Goal: Task Accomplishment & Management: Use online tool/utility

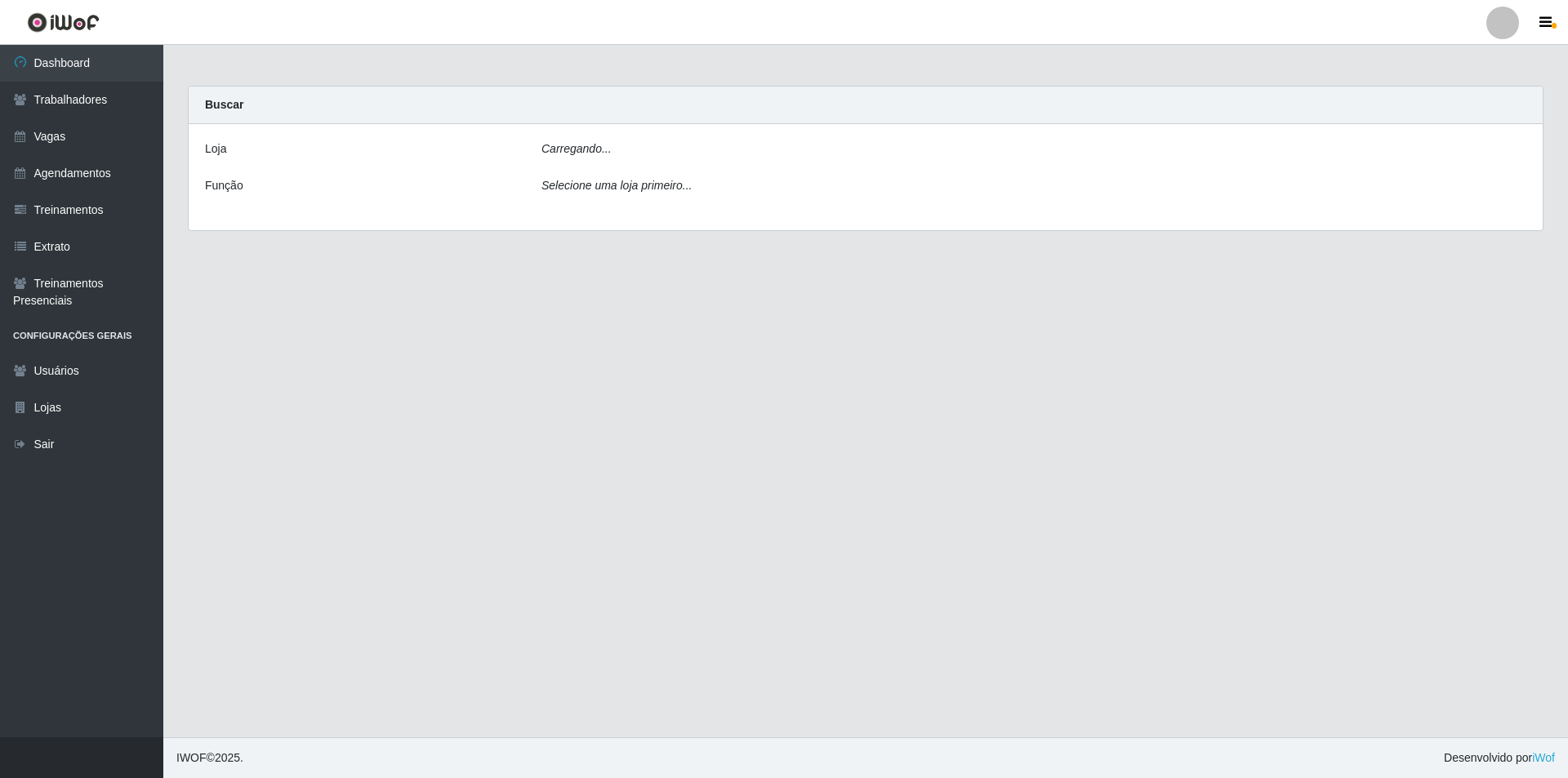
click at [595, 164] on div "[PERSON_NAME]... Função Selecione uma loja primeiro..." at bounding box center [865, 178] width 1354 height 106
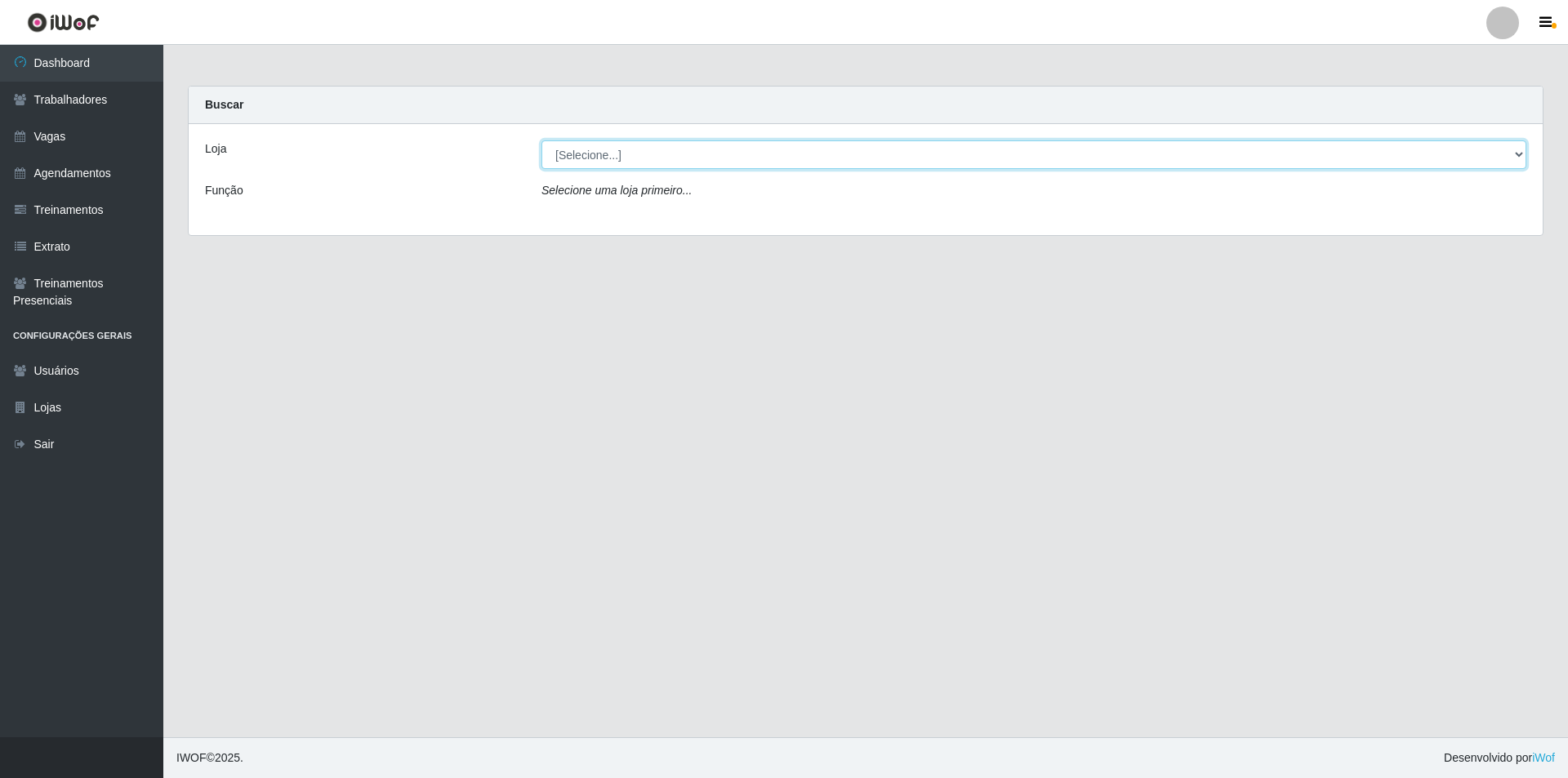
drag, startPoint x: 597, startPoint y: 155, endPoint x: 598, endPoint y: 168, distance: 13.0
click at [597, 155] on select "[Selecione...] Pizza Nostra" at bounding box center [1034, 155] width 985 height 29
select select "337"
click at [541, 141] on select "[Selecione...] Pizza Nostra" at bounding box center [1034, 155] width 985 height 29
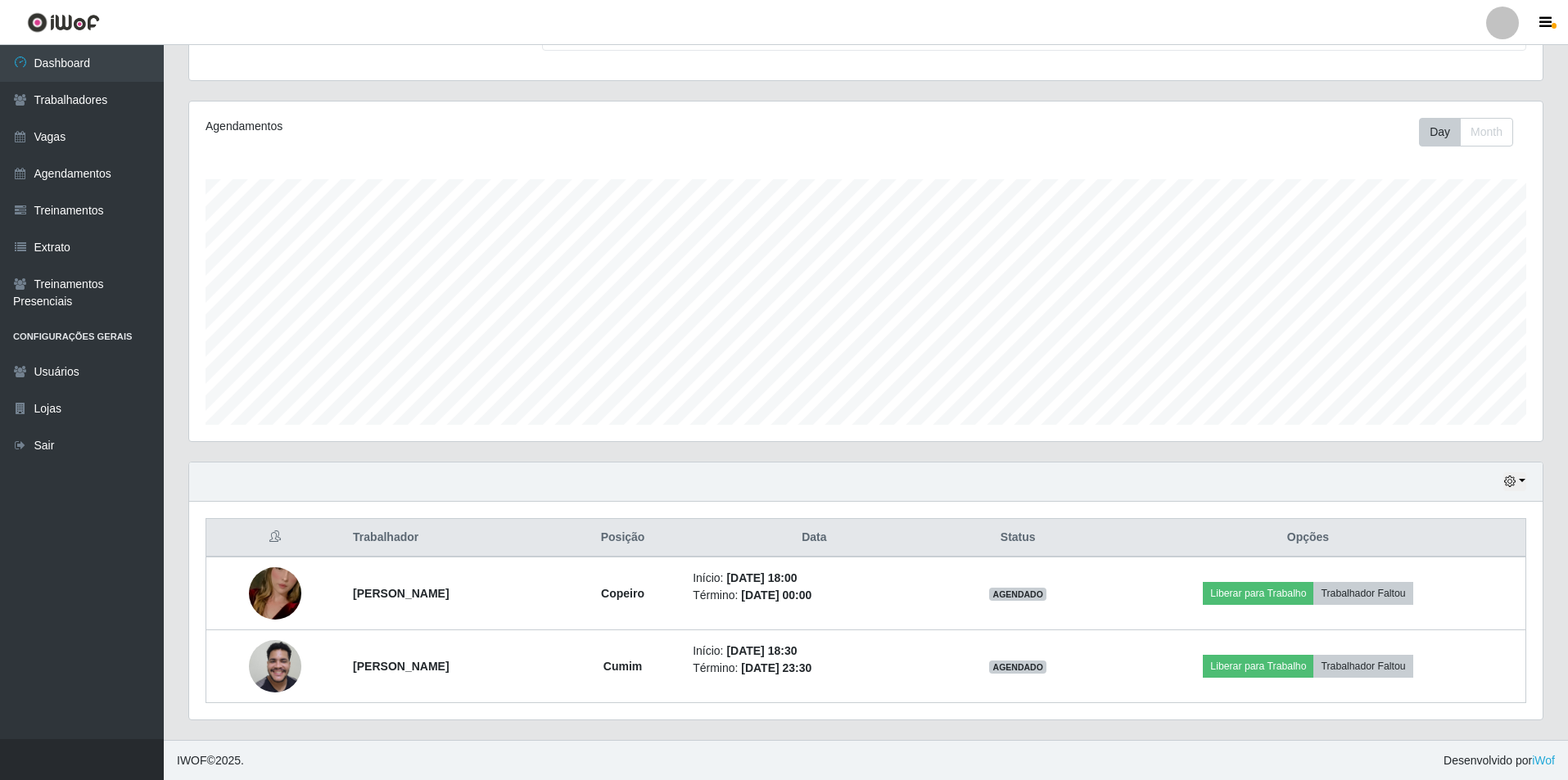
scroll to position [162, 0]
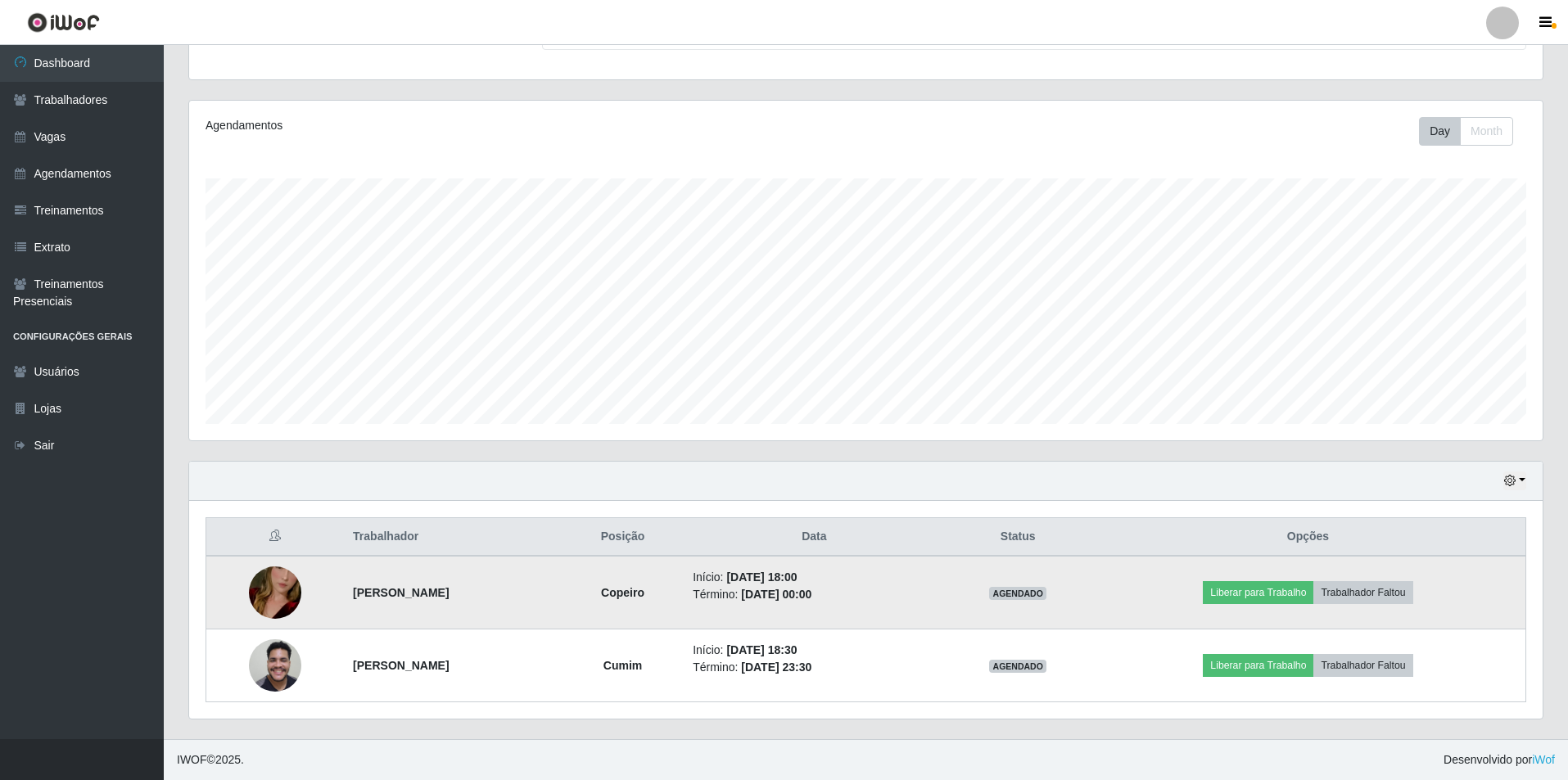
click at [276, 589] on img at bounding box center [275, 593] width 52 height 94
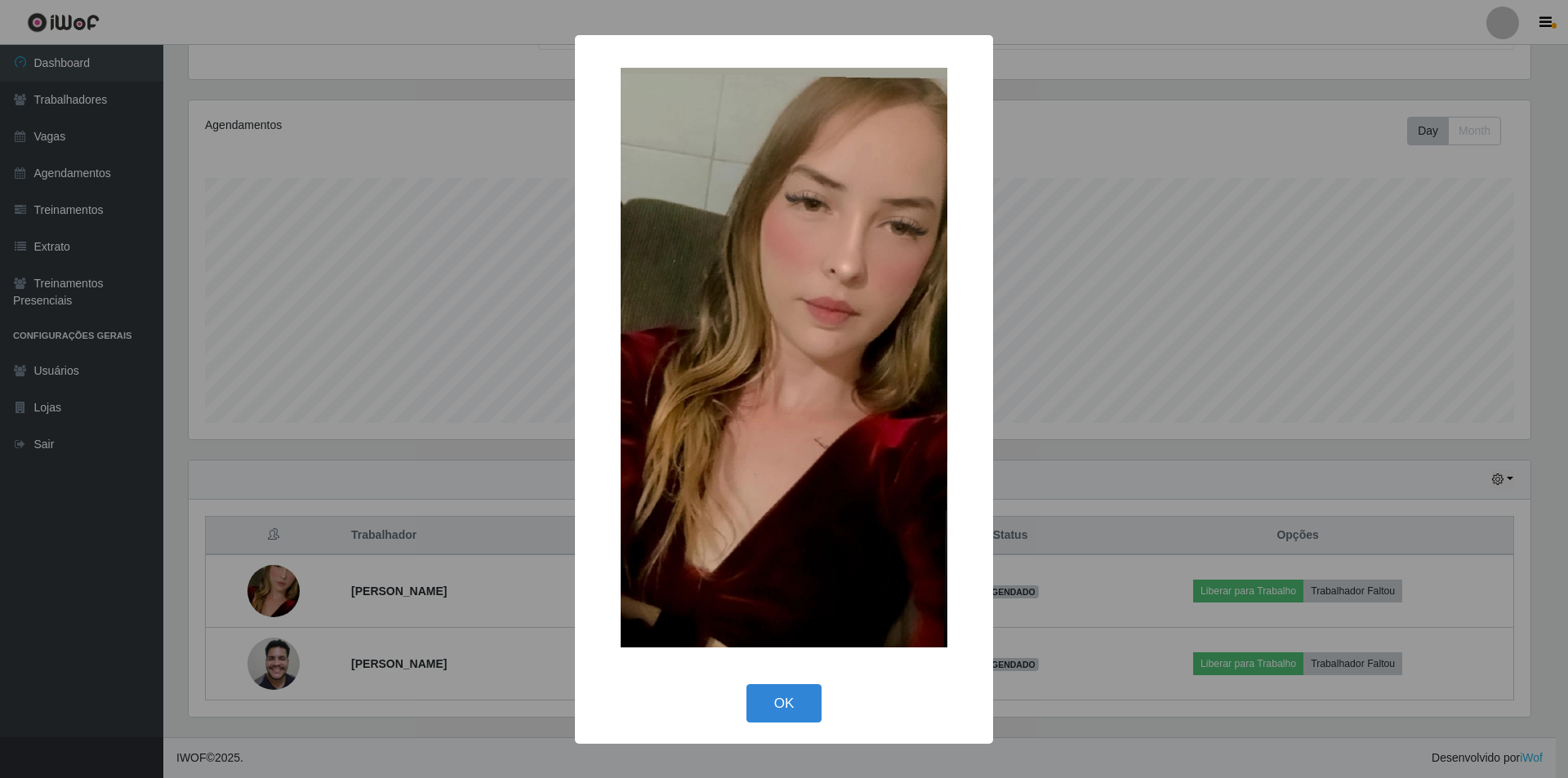
click at [470, 538] on div "× OK Cancel" at bounding box center [784, 389] width 1568 height 778
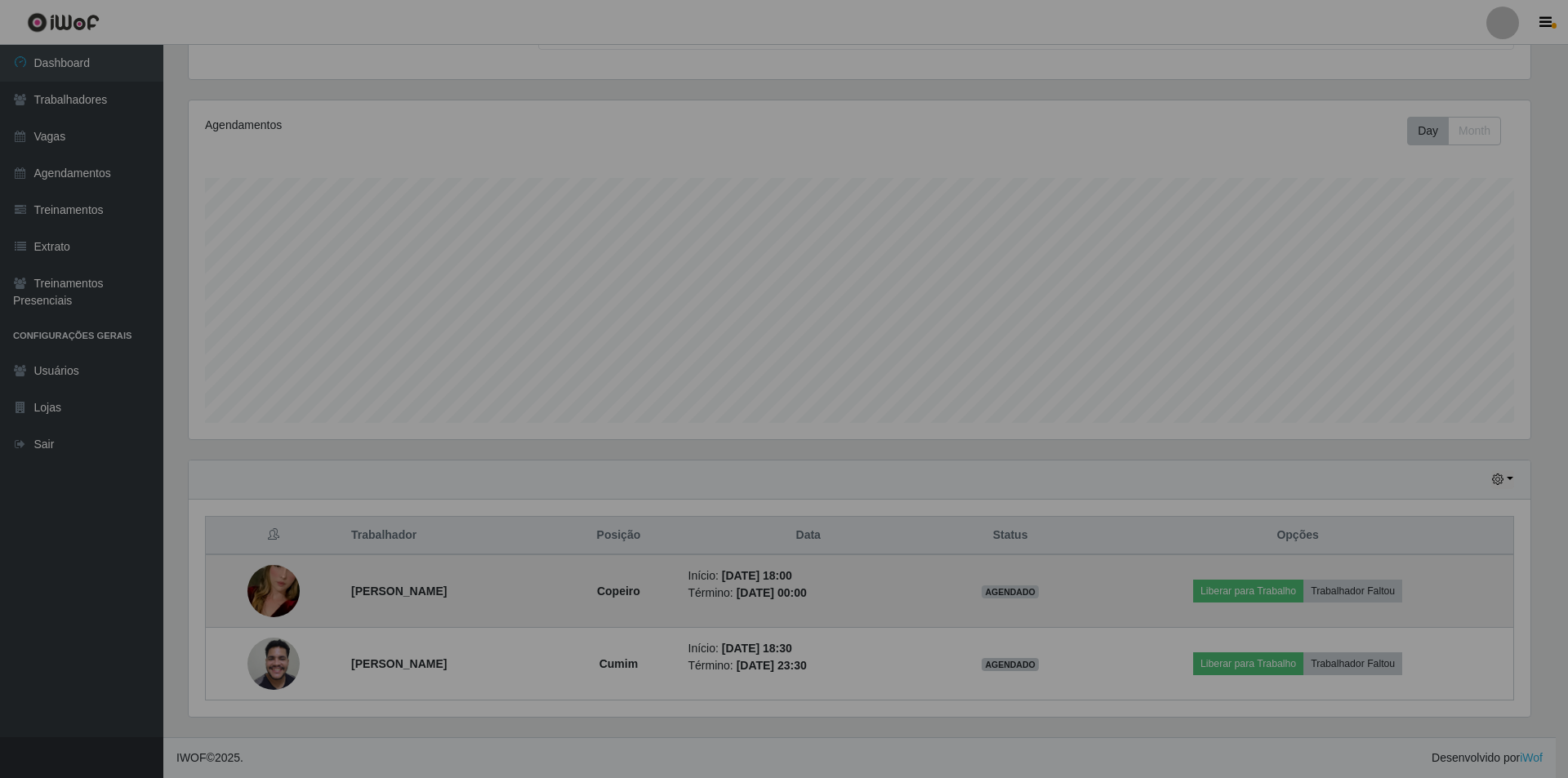
scroll to position [339, 1350]
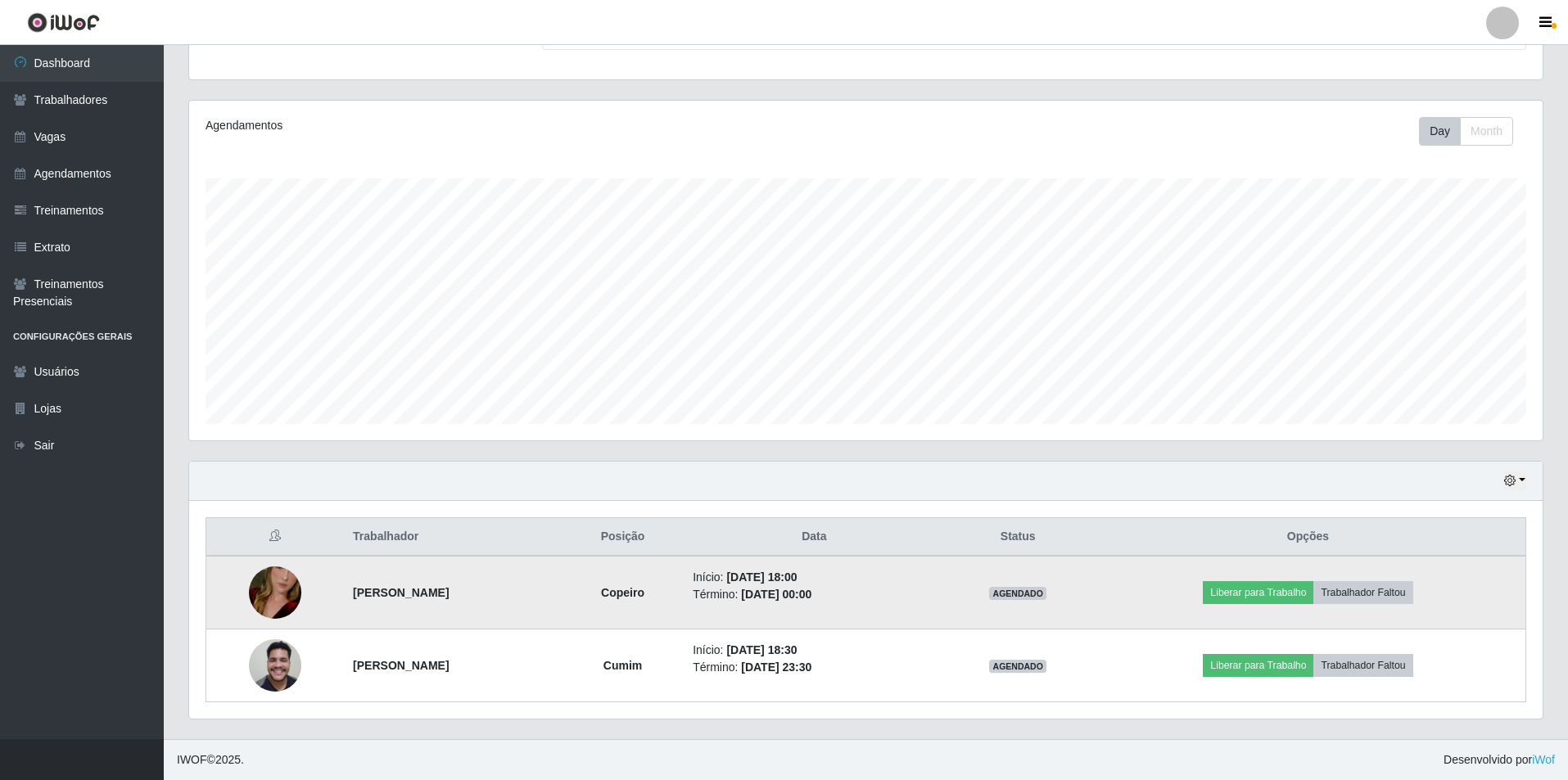
click at [275, 592] on img at bounding box center [275, 593] width 52 height 94
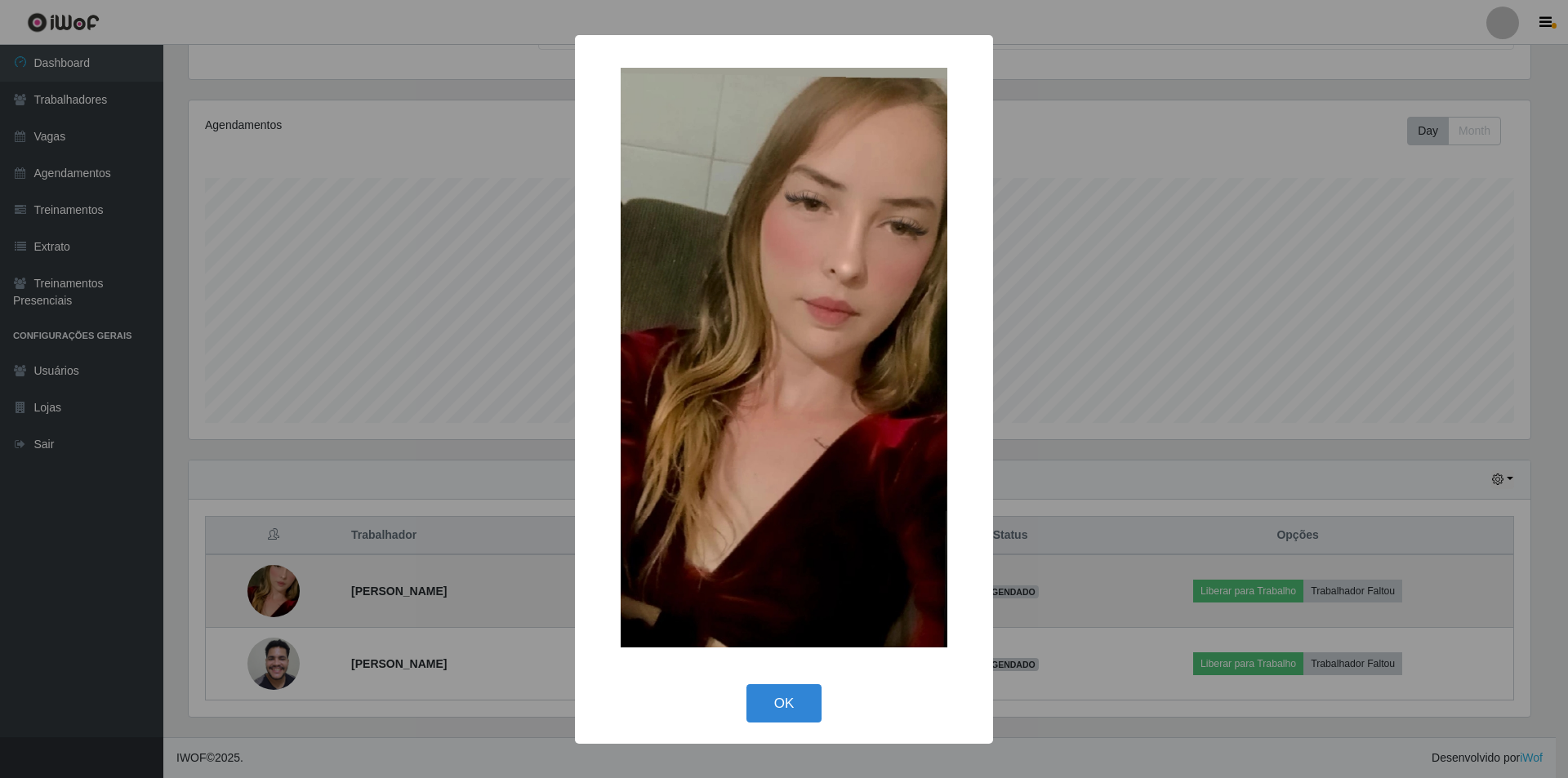
click at [274, 591] on div "× OK Cancel" at bounding box center [784, 389] width 1568 height 778
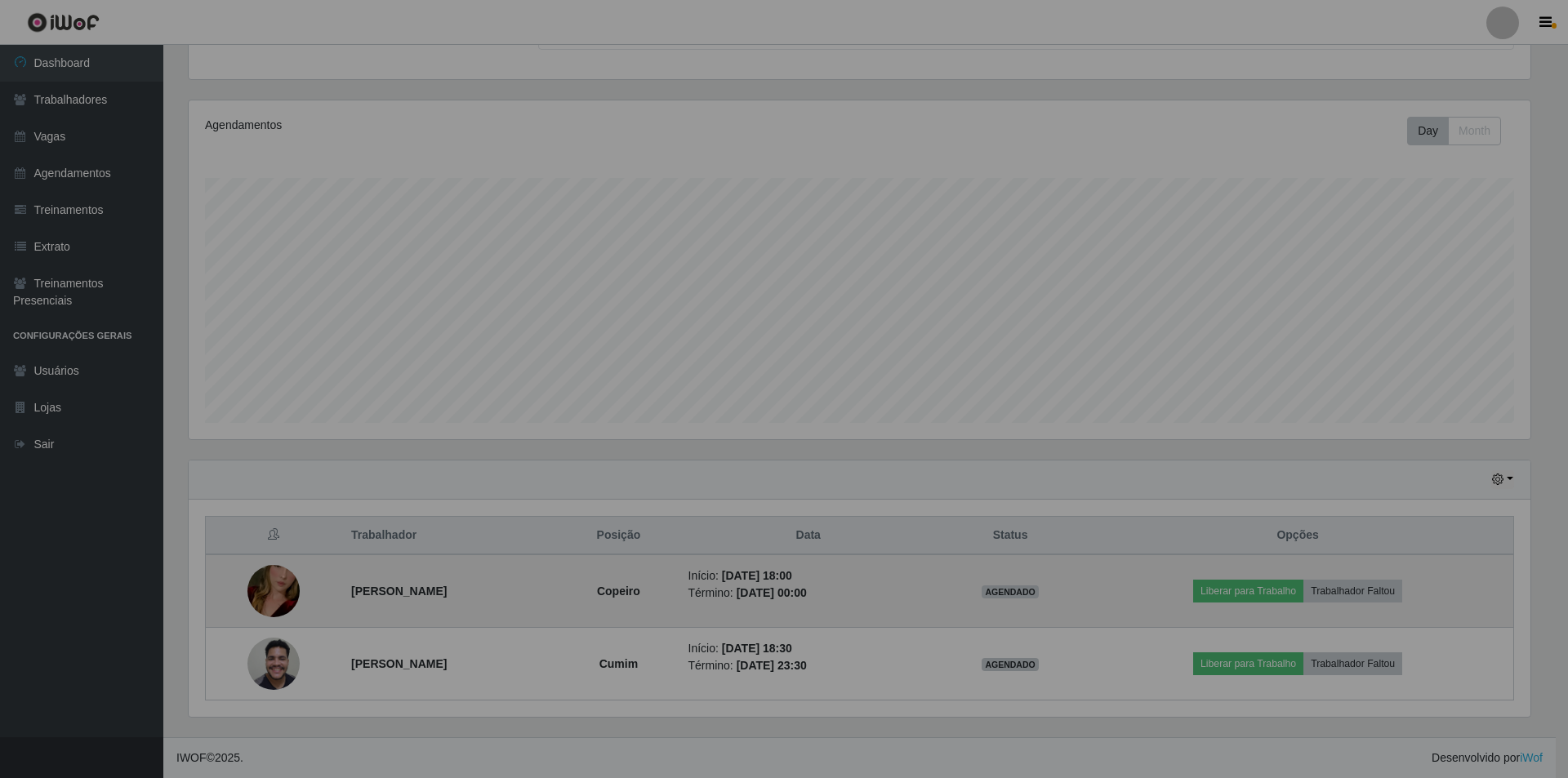
scroll to position [339, 1350]
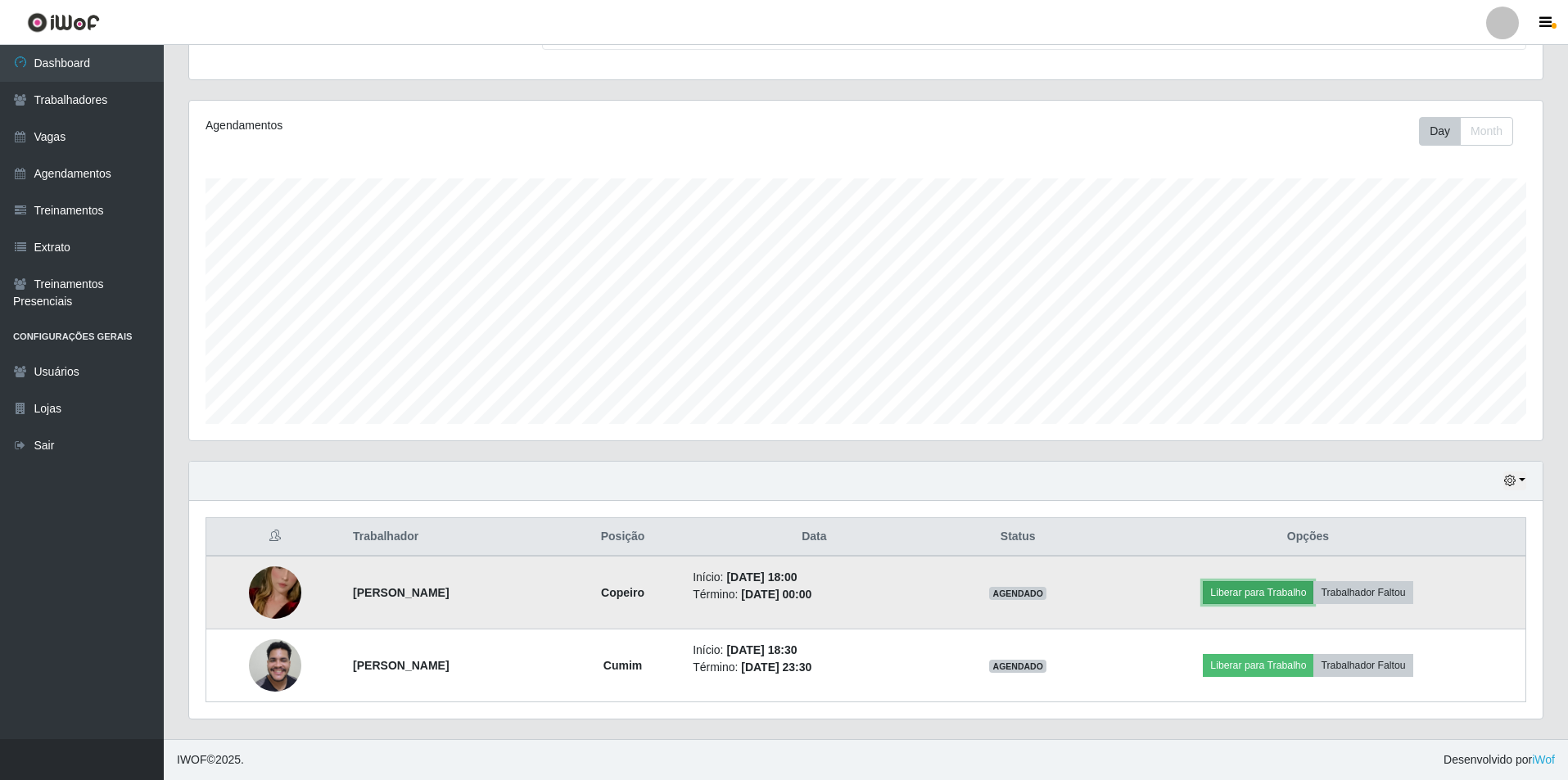
click at [1248, 595] on button "Liberar para Trabalho" at bounding box center [1258, 593] width 111 height 23
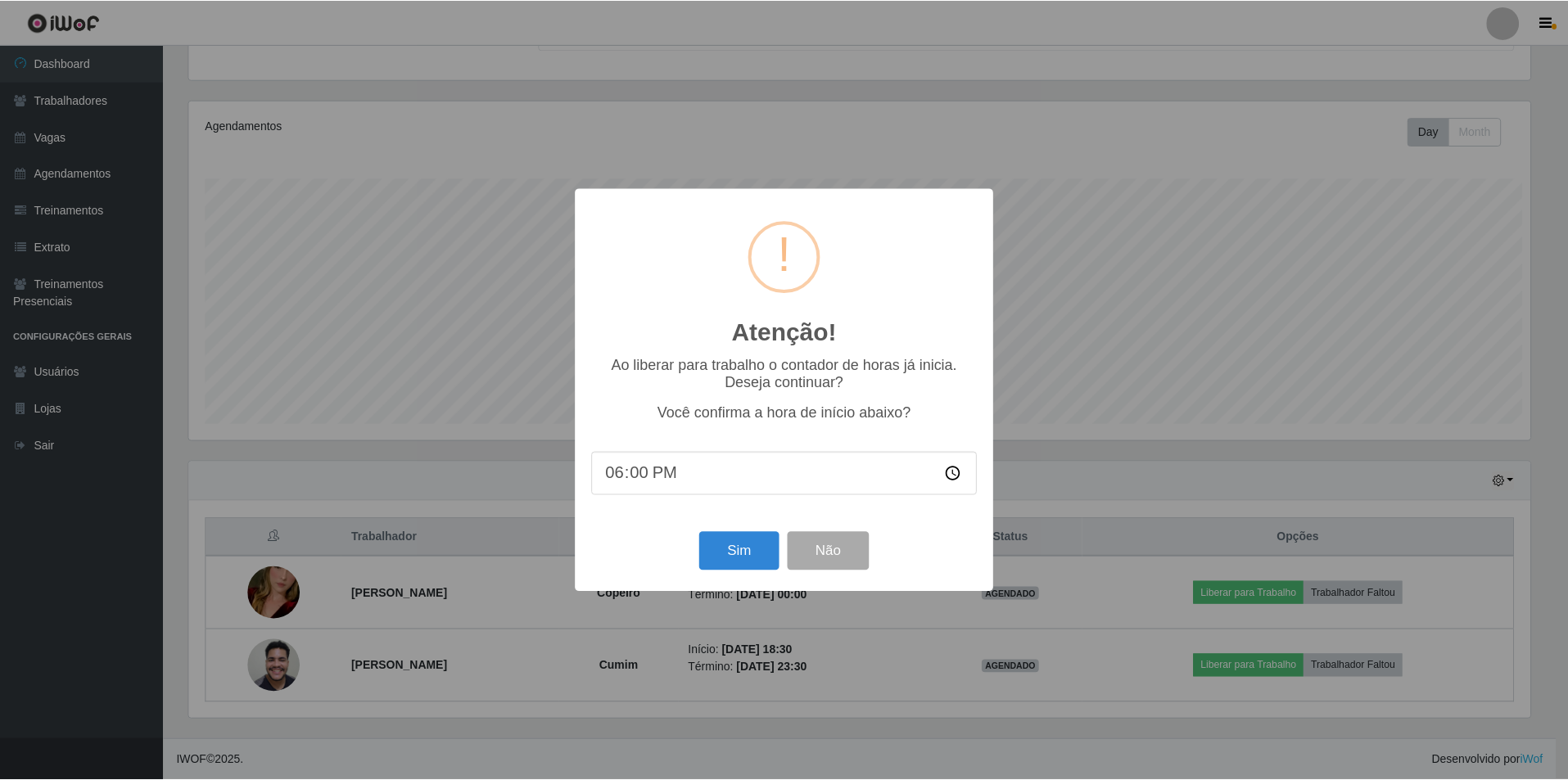
scroll to position [340, 1345]
click at [687, 545] on div "Sim Não" at bounding box center [786, 551] width 386 height 47
click at [733, 563] on button "Sim" at bounding box center [741, 551] width 80 height 39
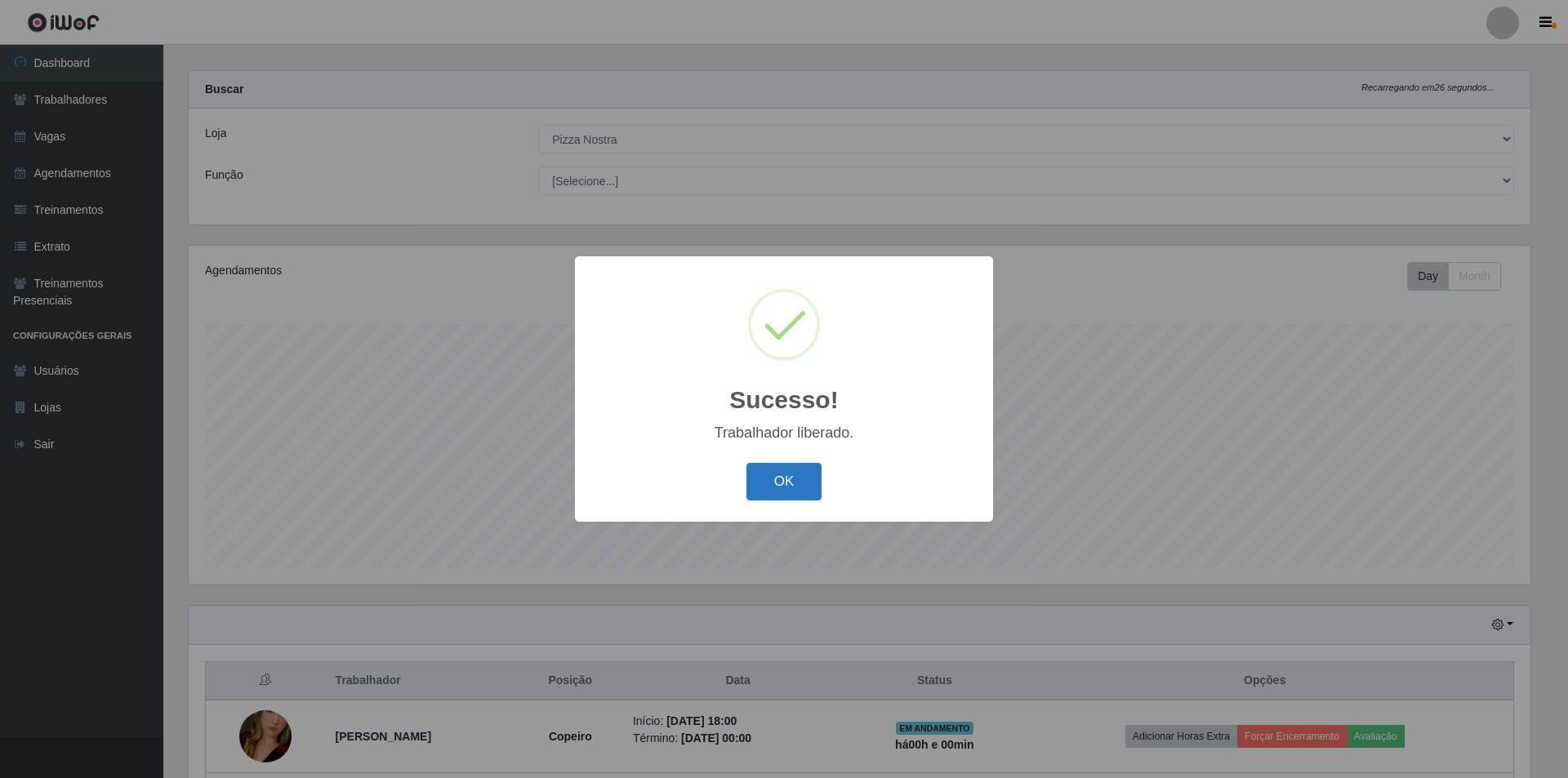
click at [788, 488] on button "OK" at bounding box center [784, 482] width 76 height 38
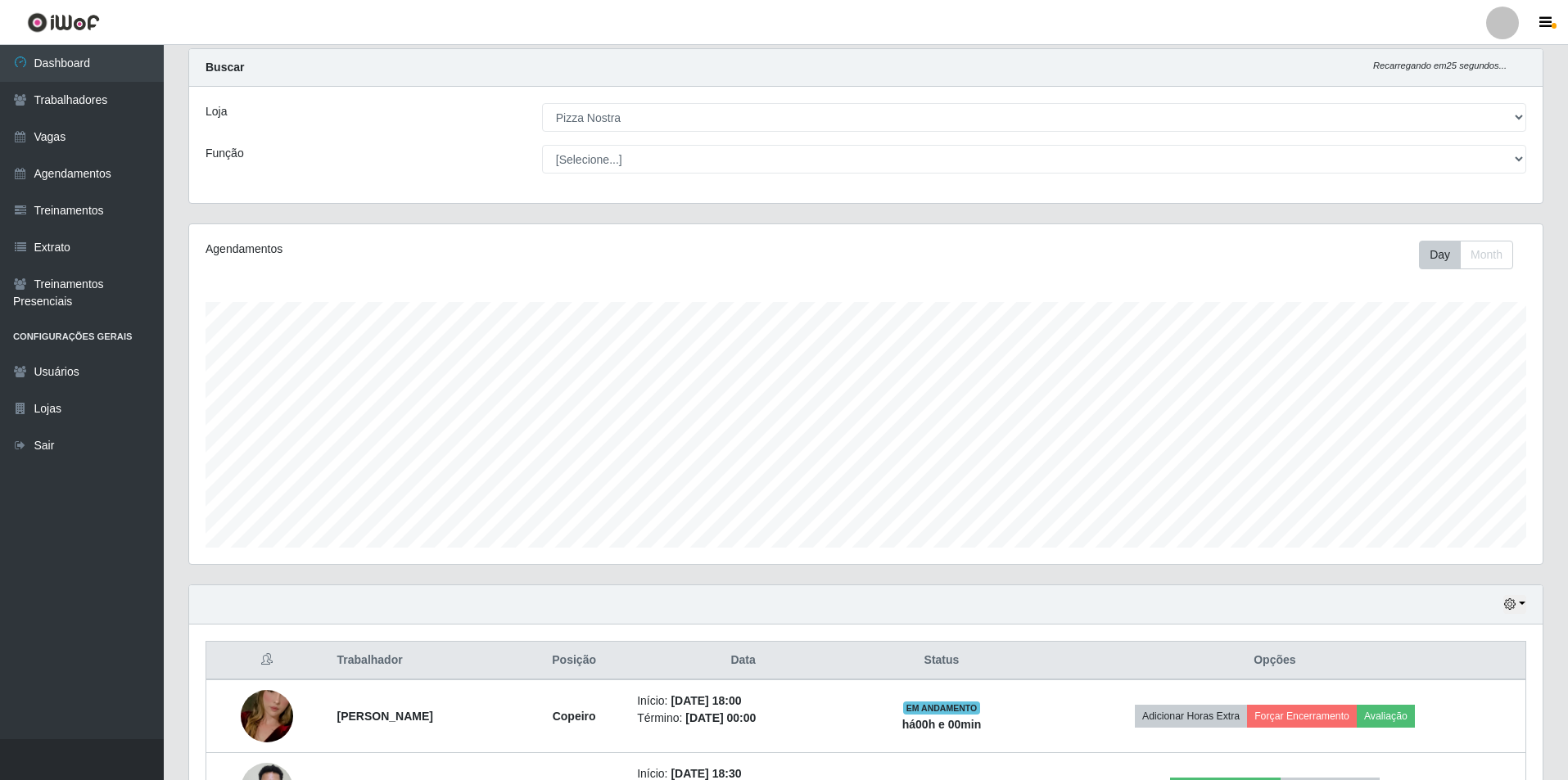
scroll to position [162, 0]
